Goal: Navigation & Orientation: Understand site structure

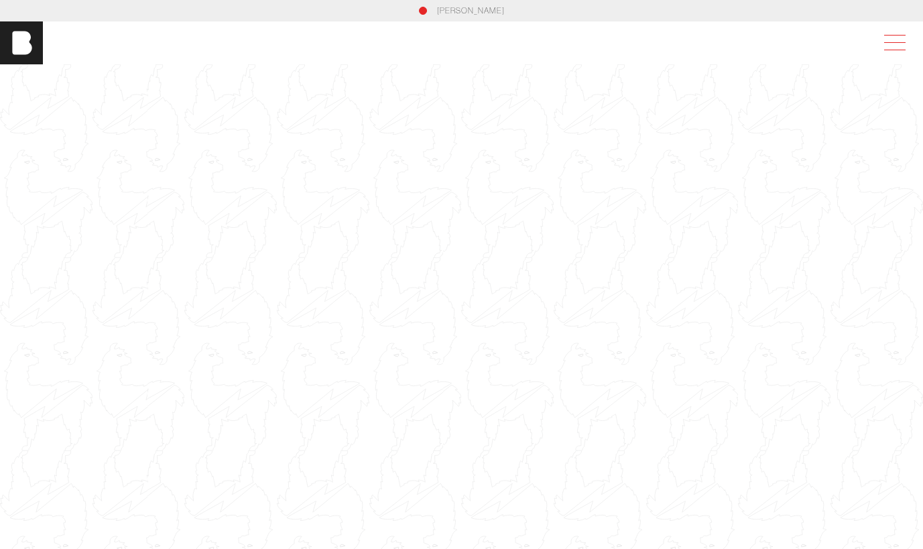
click at [899, 37] on span at bounding box center [891, 43] width 31 height 24
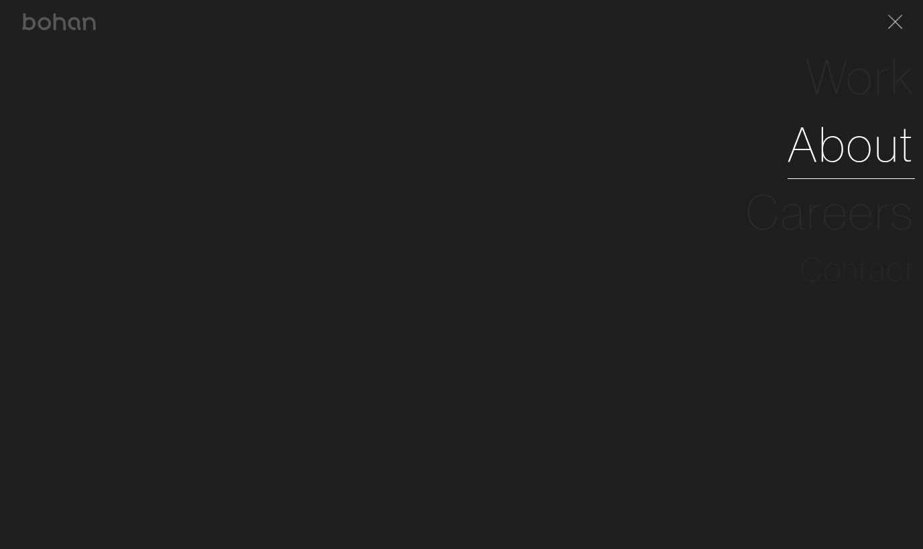
click at [856, 148] on link "About" at bounding box center [850, 145] width 127 height 68
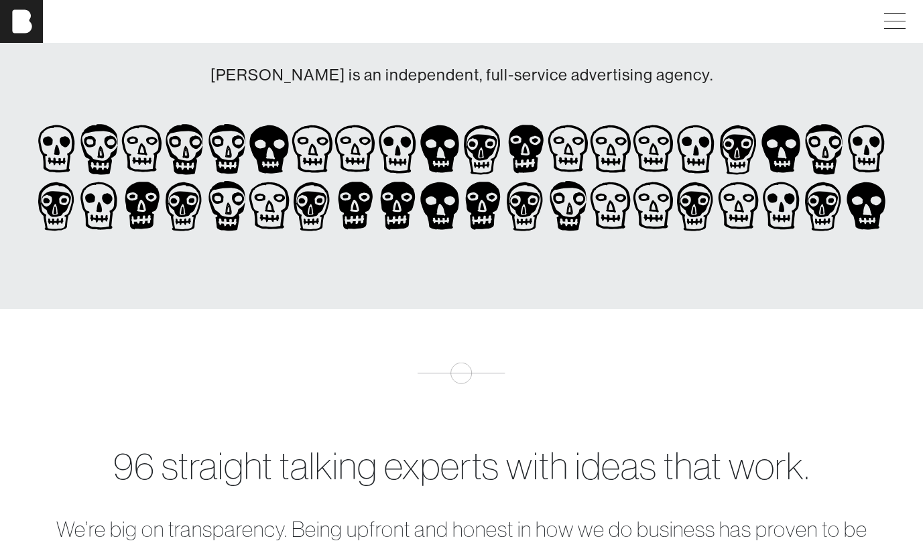
scroll to position [59, 0]
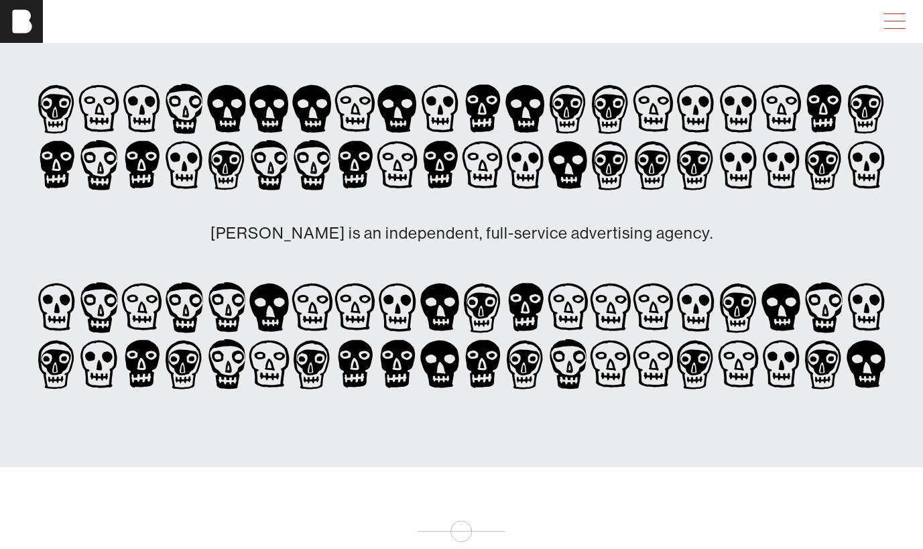
click at [892, 24] on span at bounding box center [891, 21] width 31 height 24
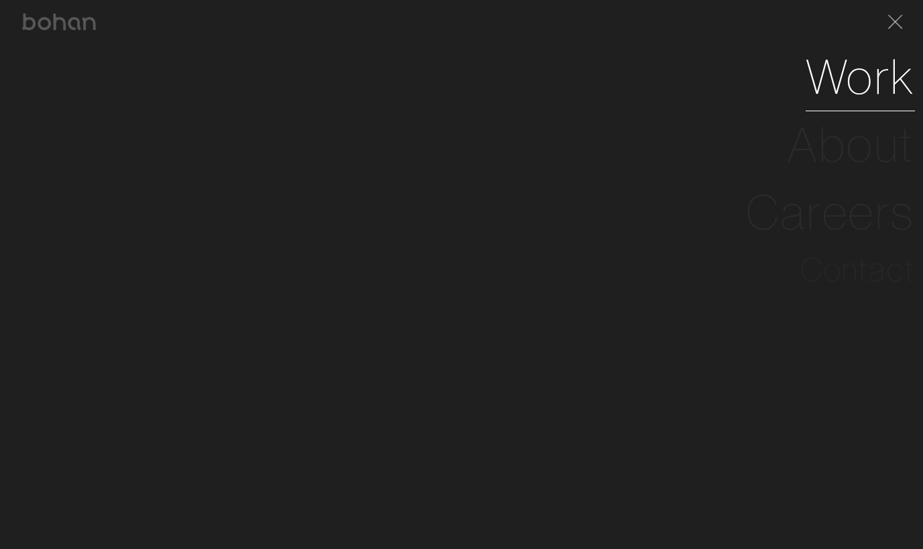
click at [871, 70] on link "Work" at bounding box center [859, 77] width 109 height 68
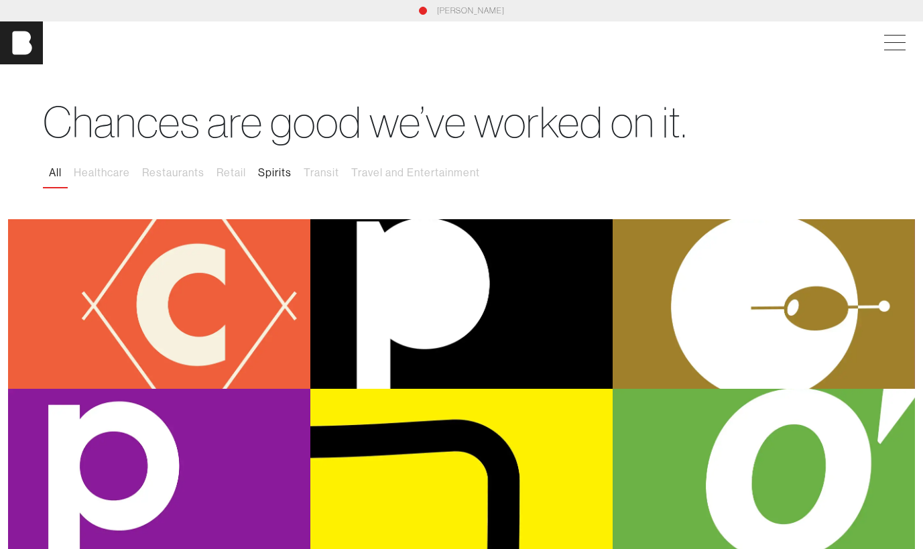
click at [266, 175] on button "Spirits" at bounding box center [275, 173] width 46 height 28
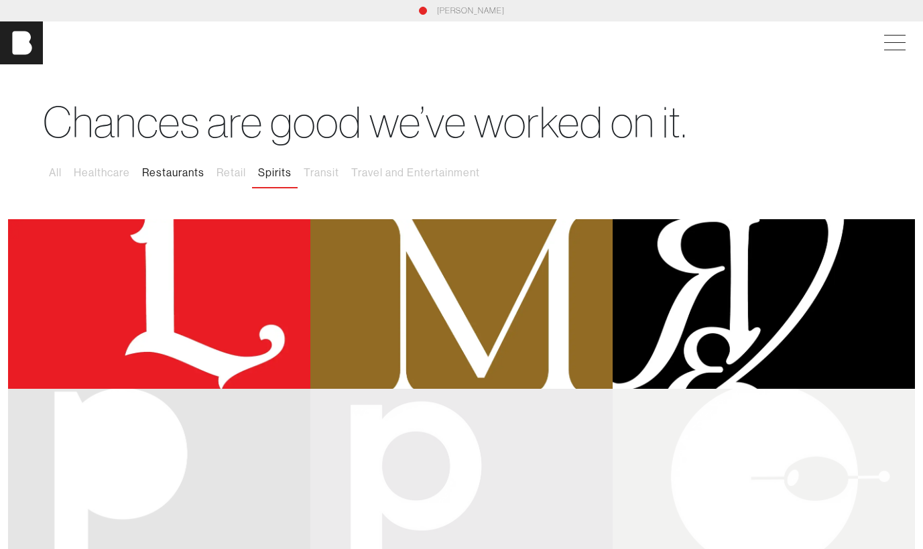
click at [182, 171] on button "Restaurants" at bounding box center [173, 173] width 74 height 28
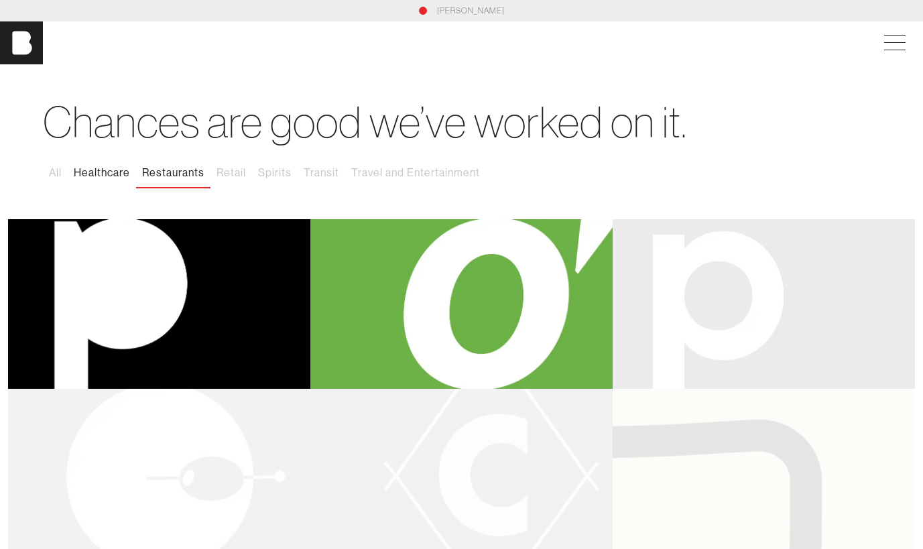
click at [111, 173] on button "Healthcare" at bounding box center [102, 173] width 68 height 28
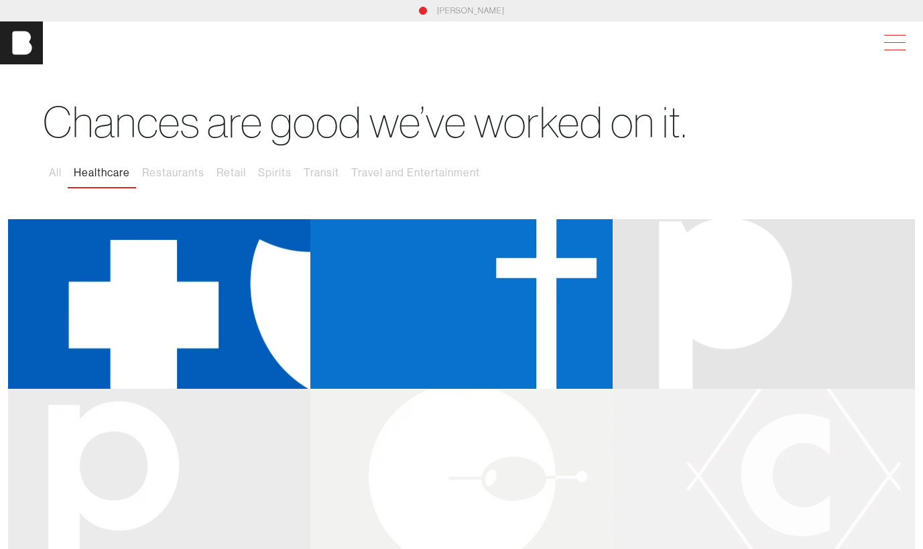
click at [907, 44] on span at bounding box center [891, 43] width 31 height 24
